Goal: Information Seeking & Learning: Find specific fact

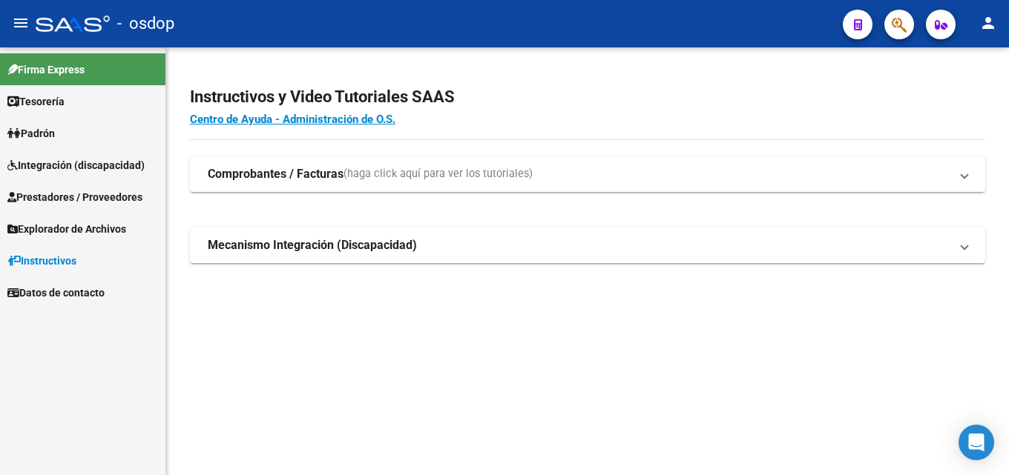
click at [50, 203] on span "Prestadores / Proveedores" at bounding box center [74, 197] width 135 height 16
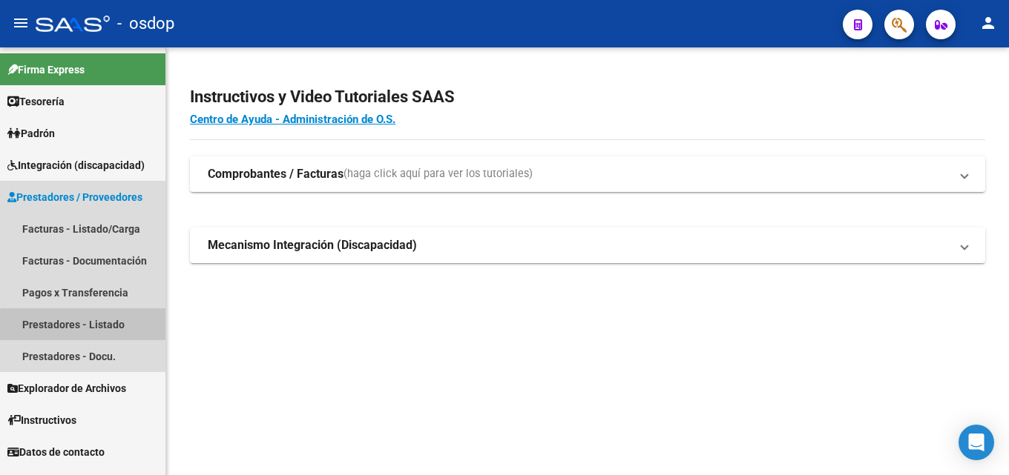
click at [119, 329] on link "Prestadores - Listado" at bounding box center [82, 325] width 165 height 32
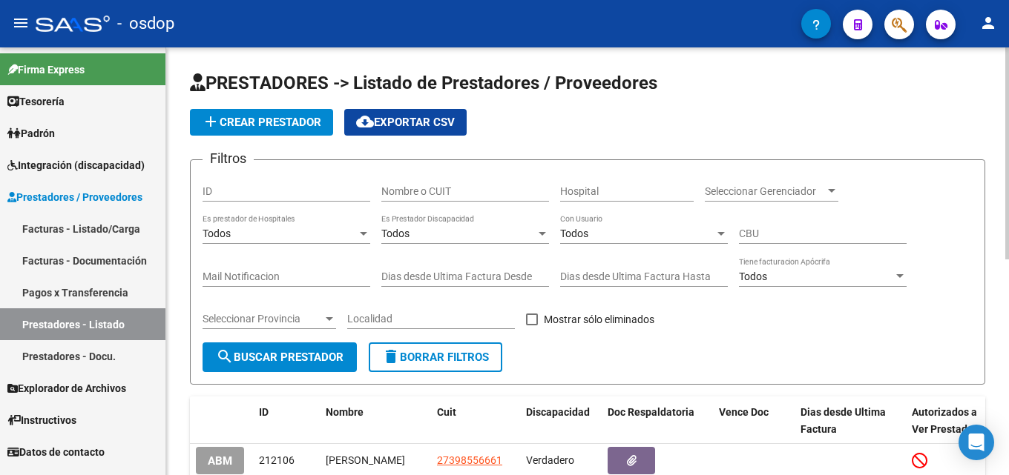
click at [505, 188] on input "Nombre o CUIT" at bounding box center [465, 191] width 168 height 13
click at [423, 186] on input "Nombre o CUIT" at bounding box center [465, 191] width 168 height 13
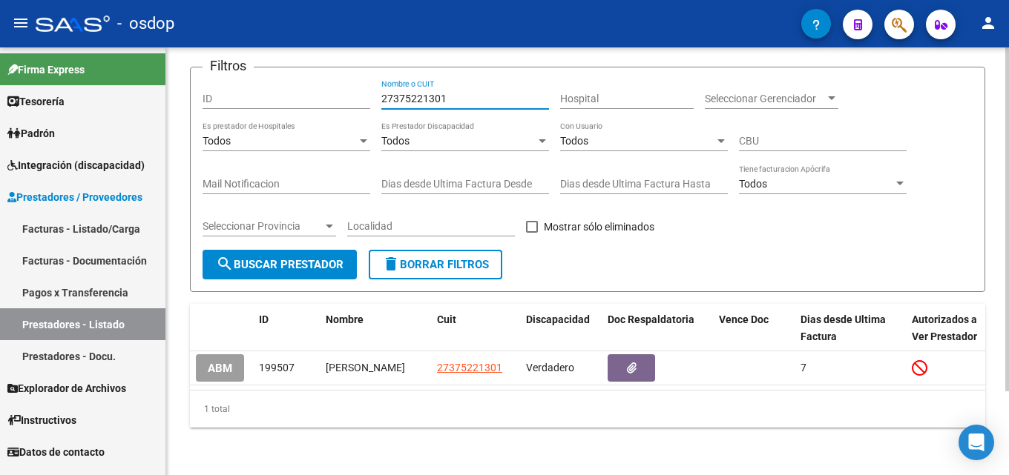
click at [1008, 365] on div at bounding box center [1007, 303] width 4 height 344
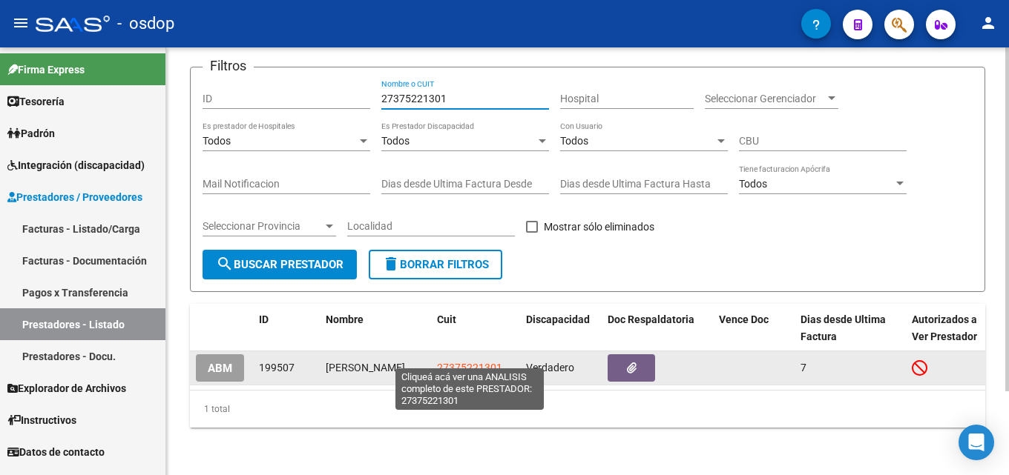
type input "27375221301"
click at [468, 362] on span "27375221301" at bounding box center [469, 368] width 65 height 12
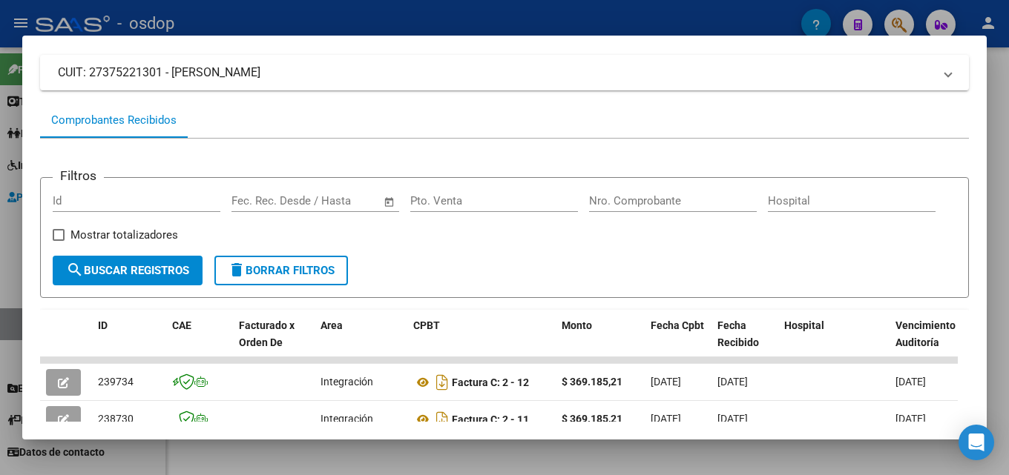
scroll to position [95, 0]
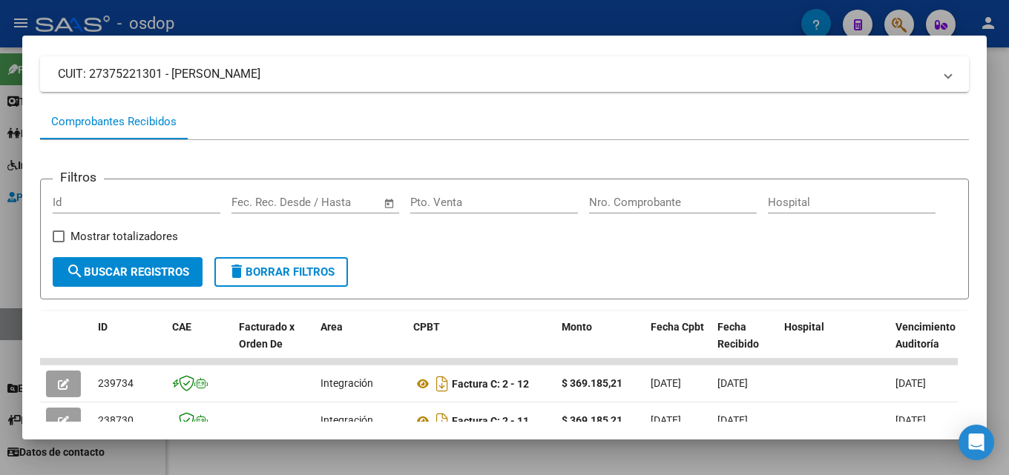
click at [1000, 257] on div at bounding box center [504, 237] width 1009 height 475
